Goal: Information Seeking & Learning: Check status

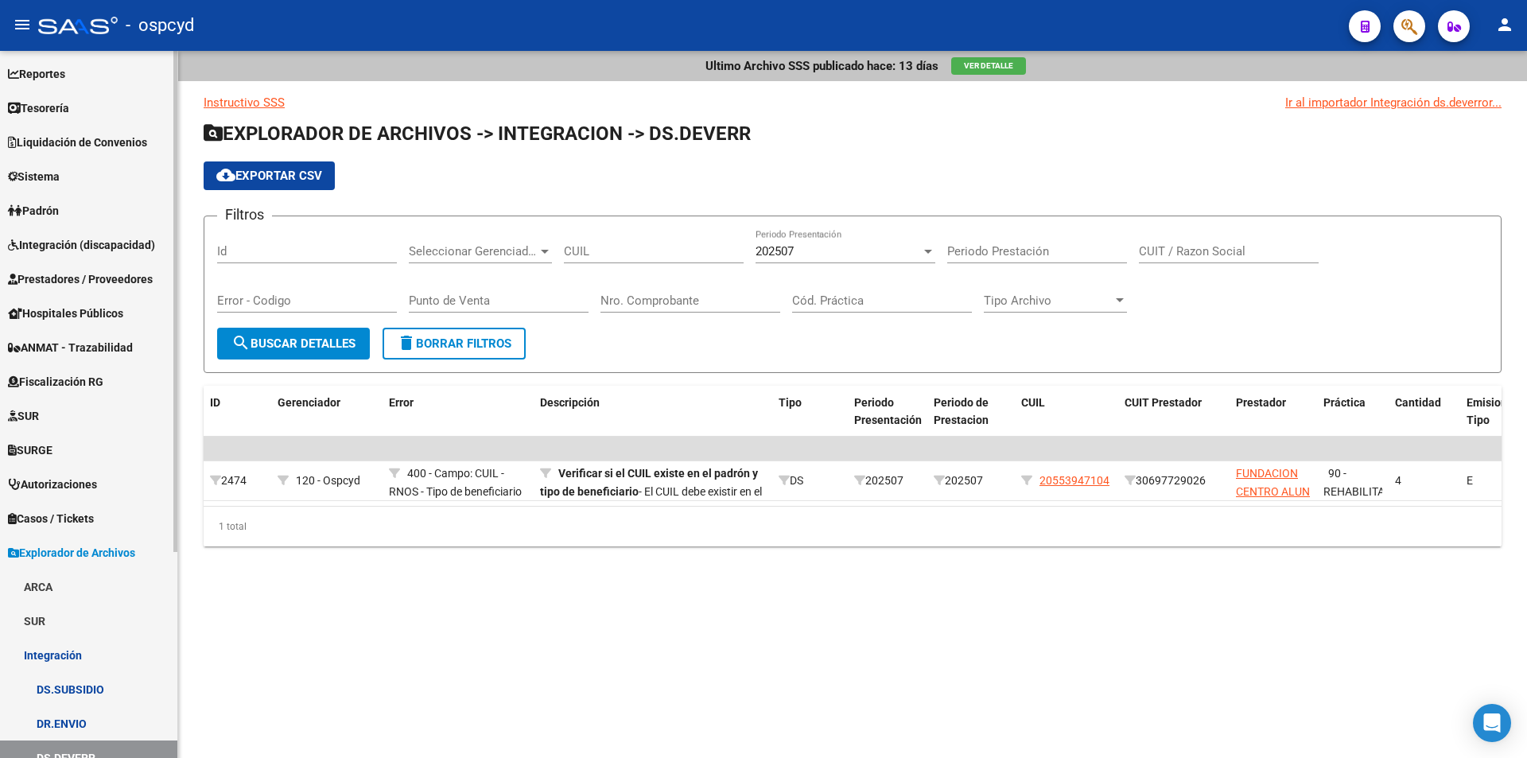
scroll to position [52, 0]
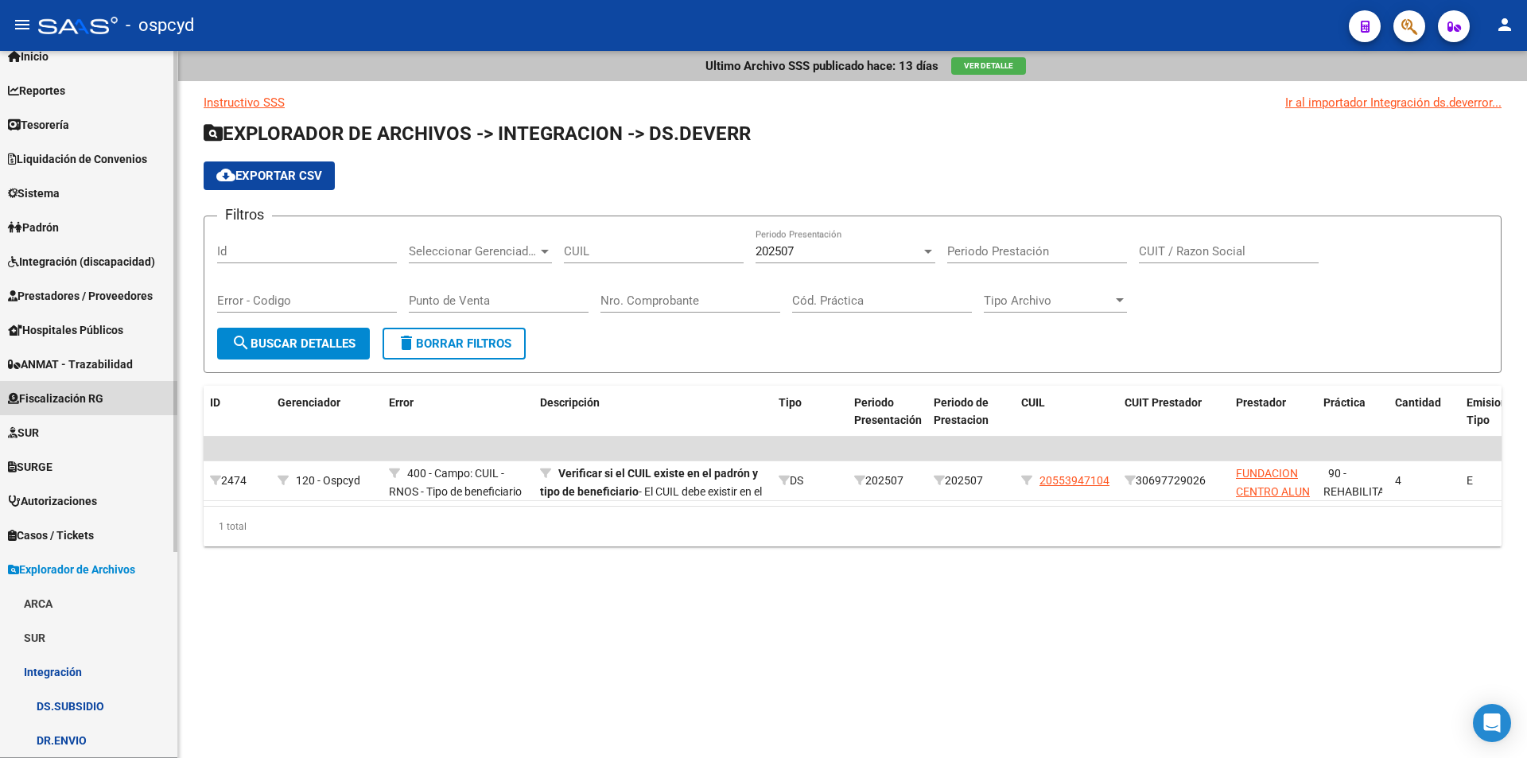
click at [95, 414] on link "Fiscalización RG" at bounding box center [88, 398] width 177 height 34
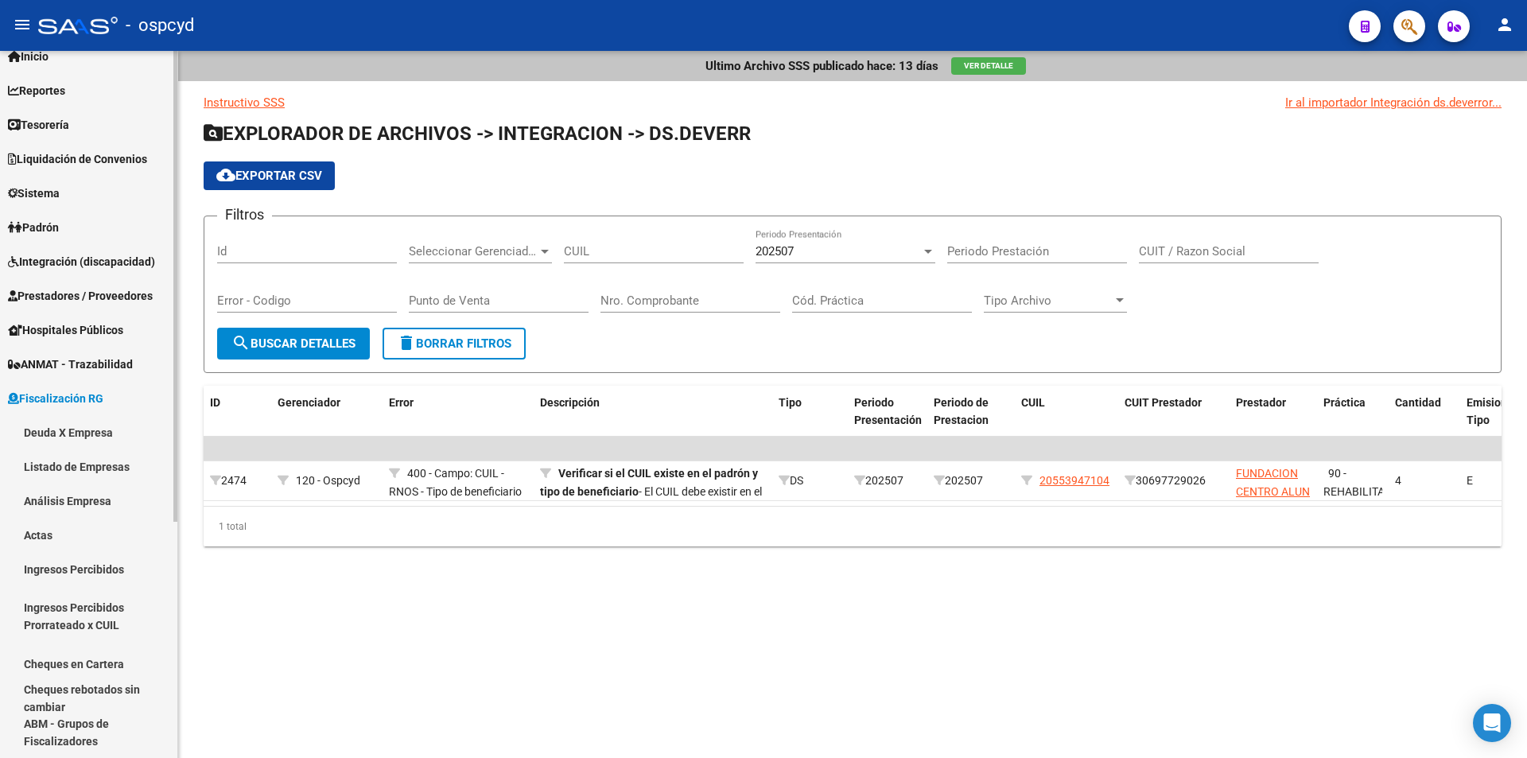
click at [95, 429] on link "Deuda X Empresa" at bounding box center [88, 432] width 177 height 34
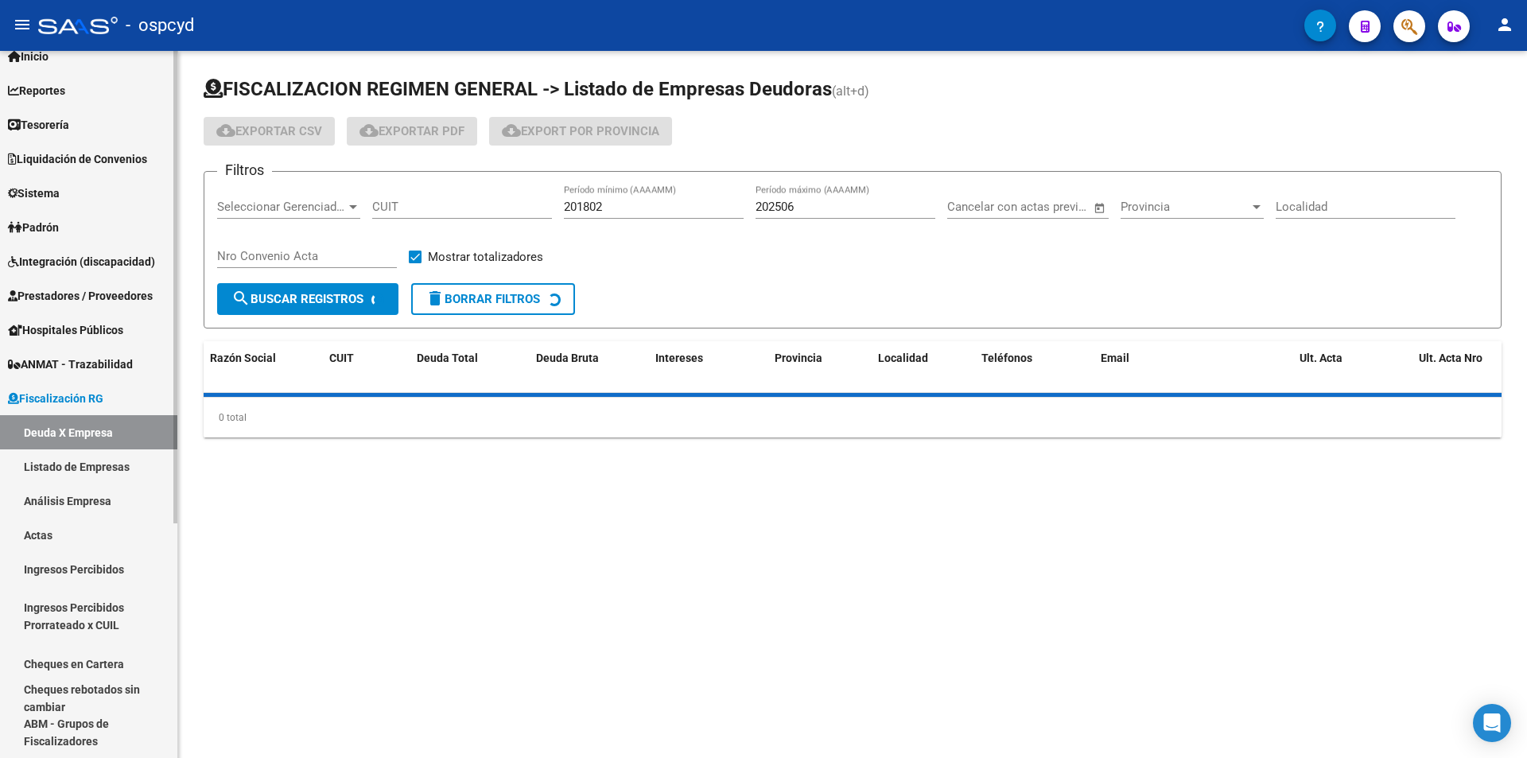
click at [98, 458] on link "Listado de Empresas" at bounding box center [88, 466] width 177 height 34
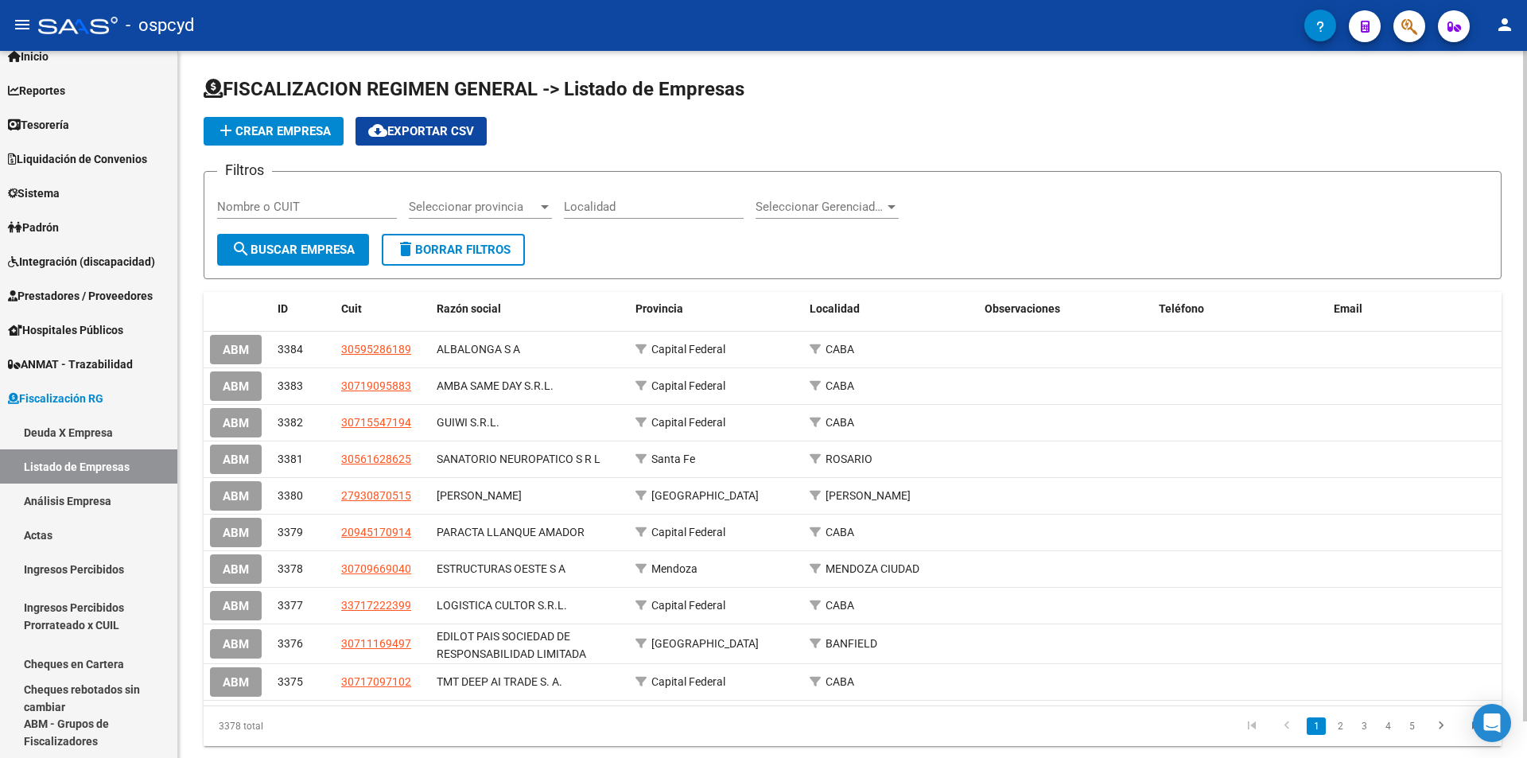
click at [336, 219] on div "Nombre o CUIT" at bounding box center [307, 209] width 180 height 49
click at [324, 212] on input "Nombre o CUIT" at bounding box center [307, 207] width 180 height 14
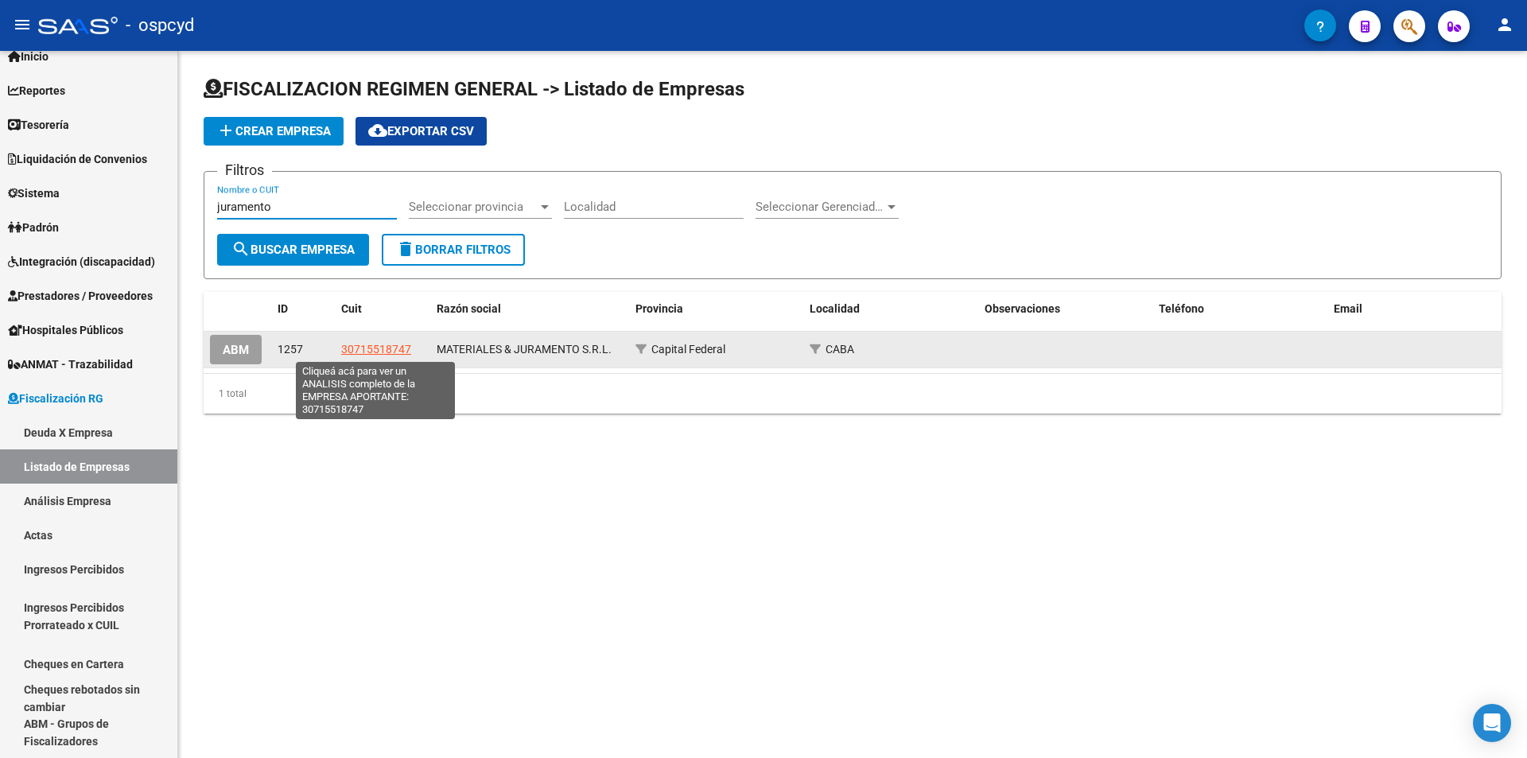
type input "juramento"
click at [364, 358] on app-link-go-to "30715518747" at bounding box center [376, 349] width 70 height 18
click at [375, 348] on span "30715518747" at bounding box center [376, 349] width 70 height 13
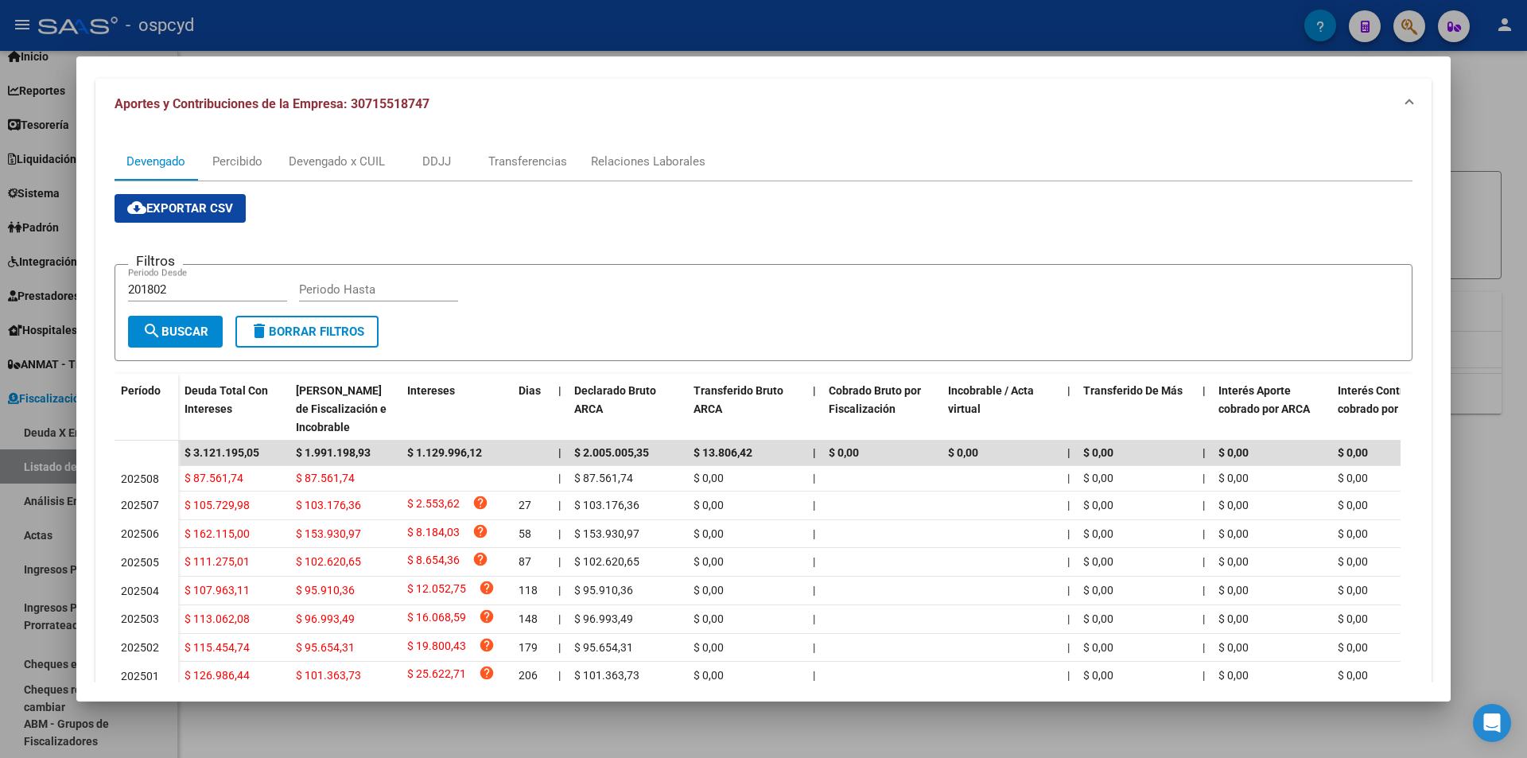
scroll to position [159, 0]
